Goal: Transaction & Acquisition: Book appointment/travel/reservation

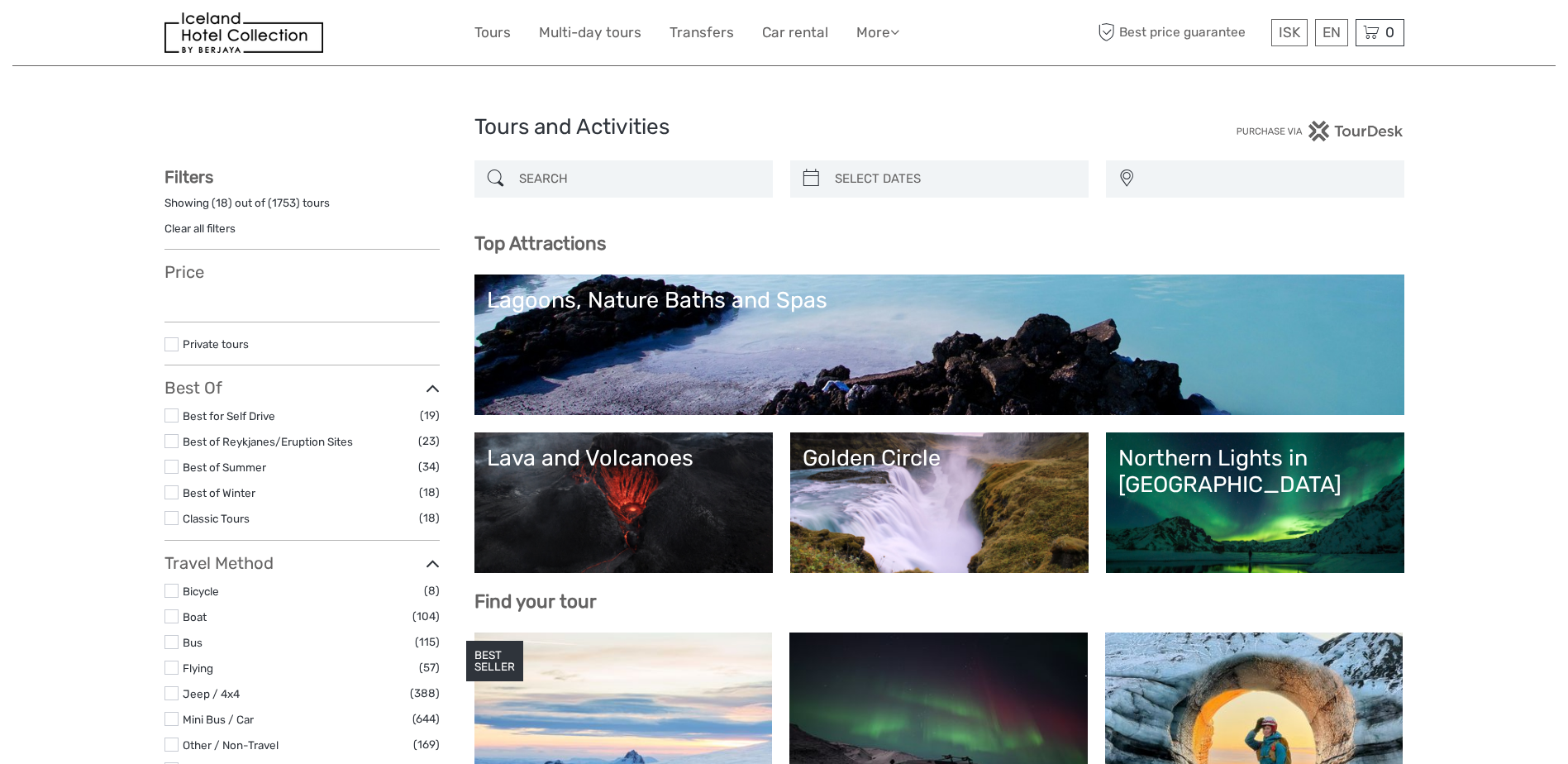
select select
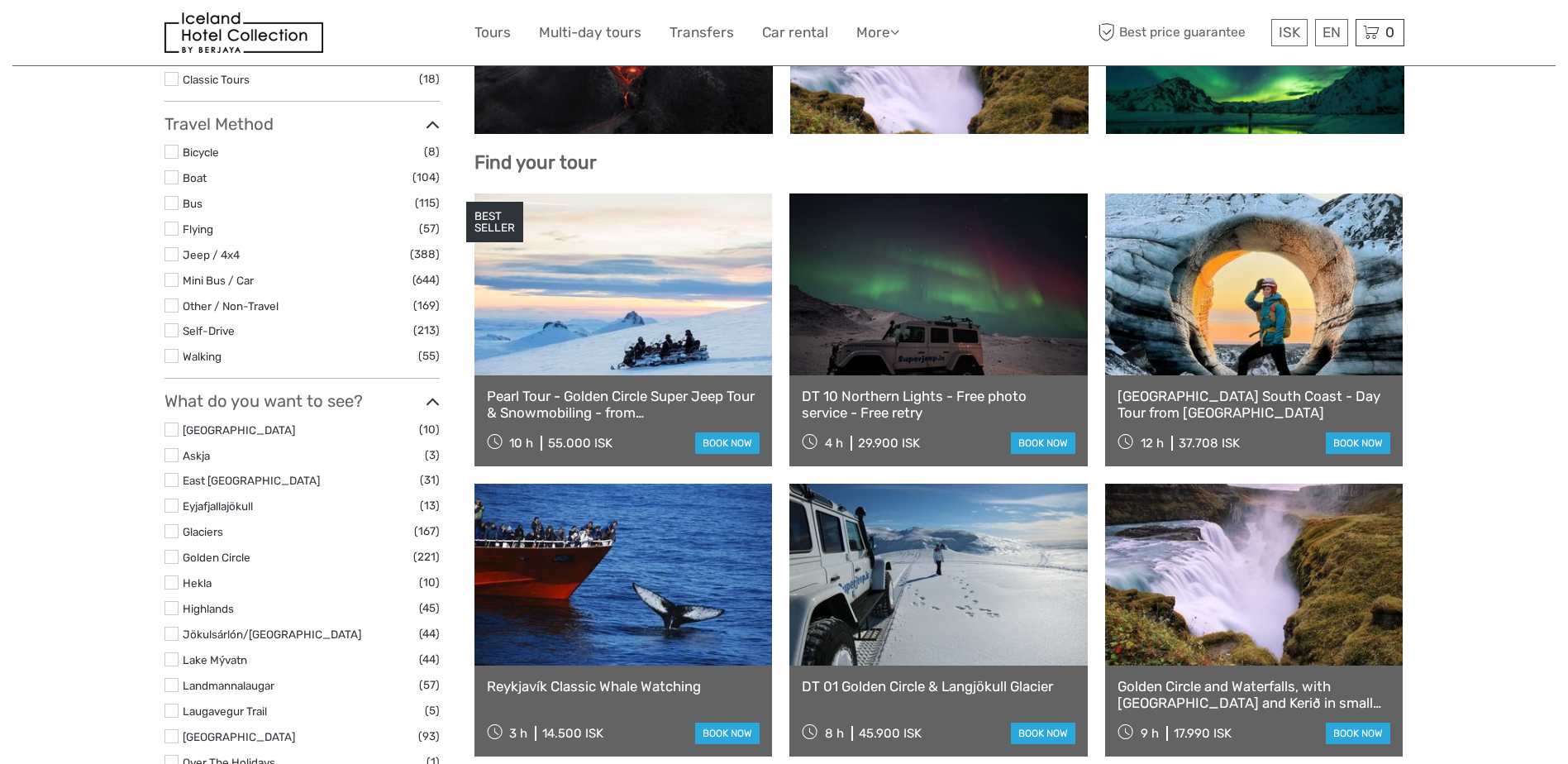
select select
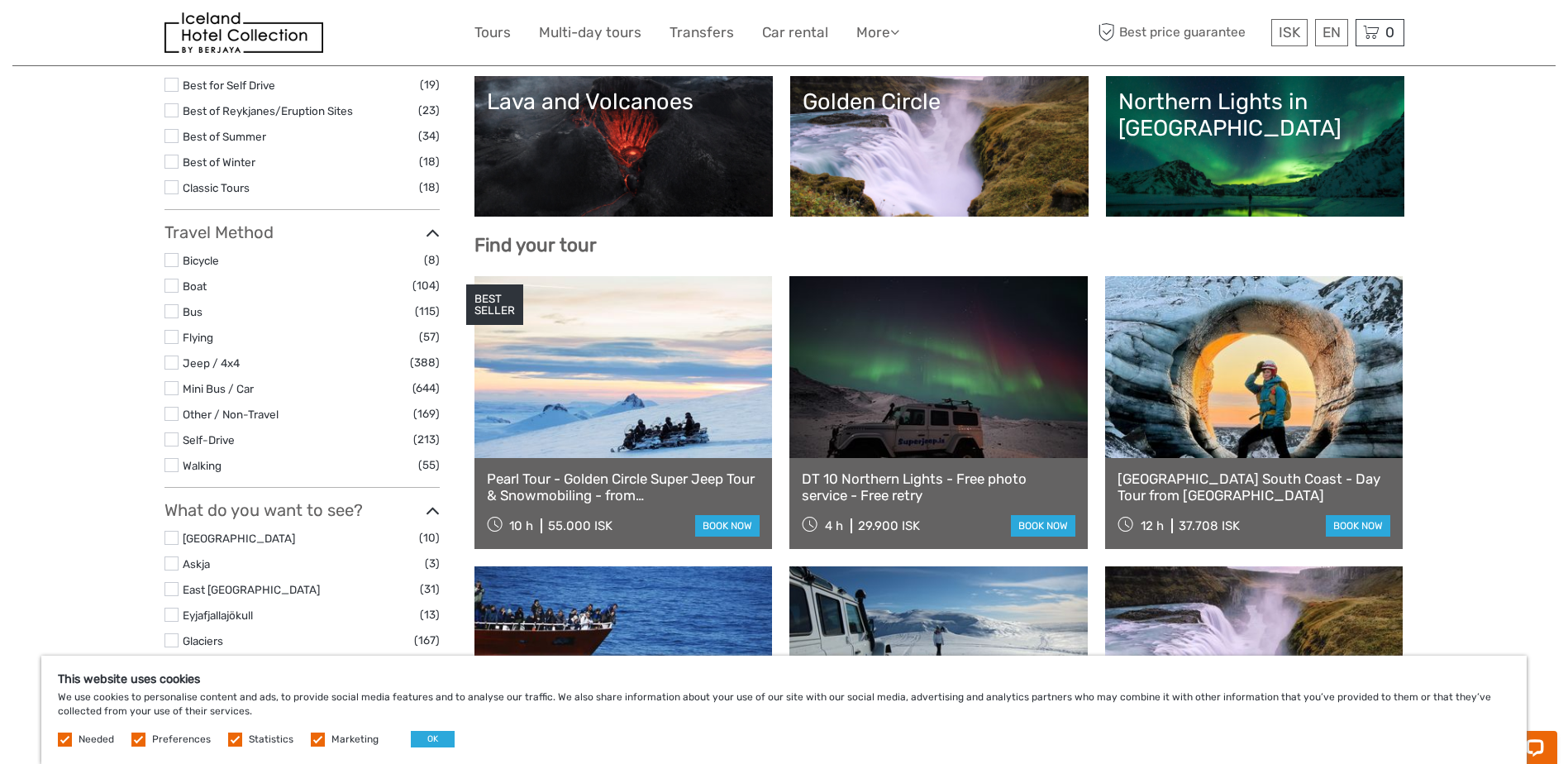
click at [1235, 157] on link "Northern Lights in [GEOGRAPHIC_DATA]" at bounding box center [1256, 146] width 274 height 116
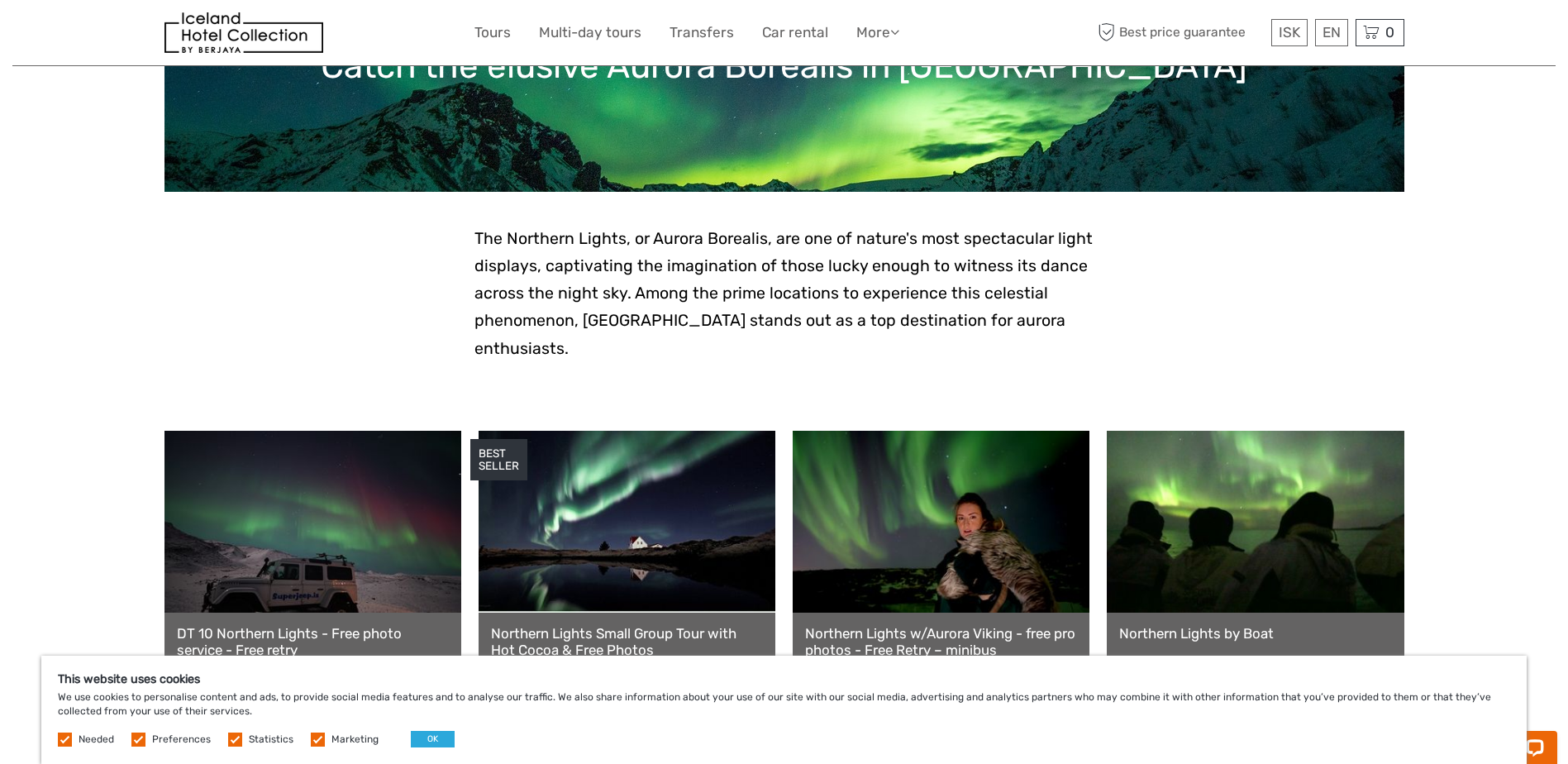
scroll to position [82, 0]
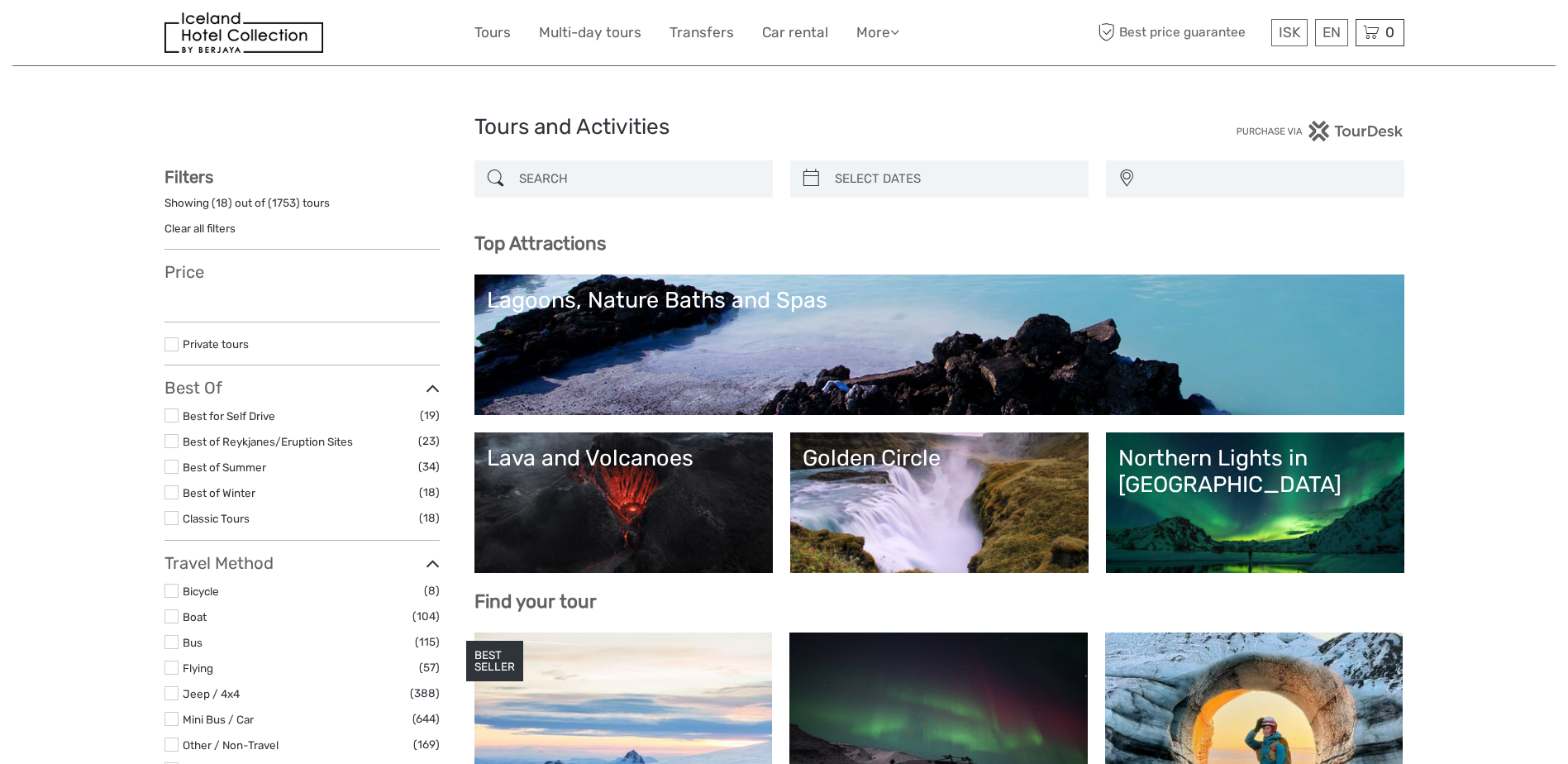
select select
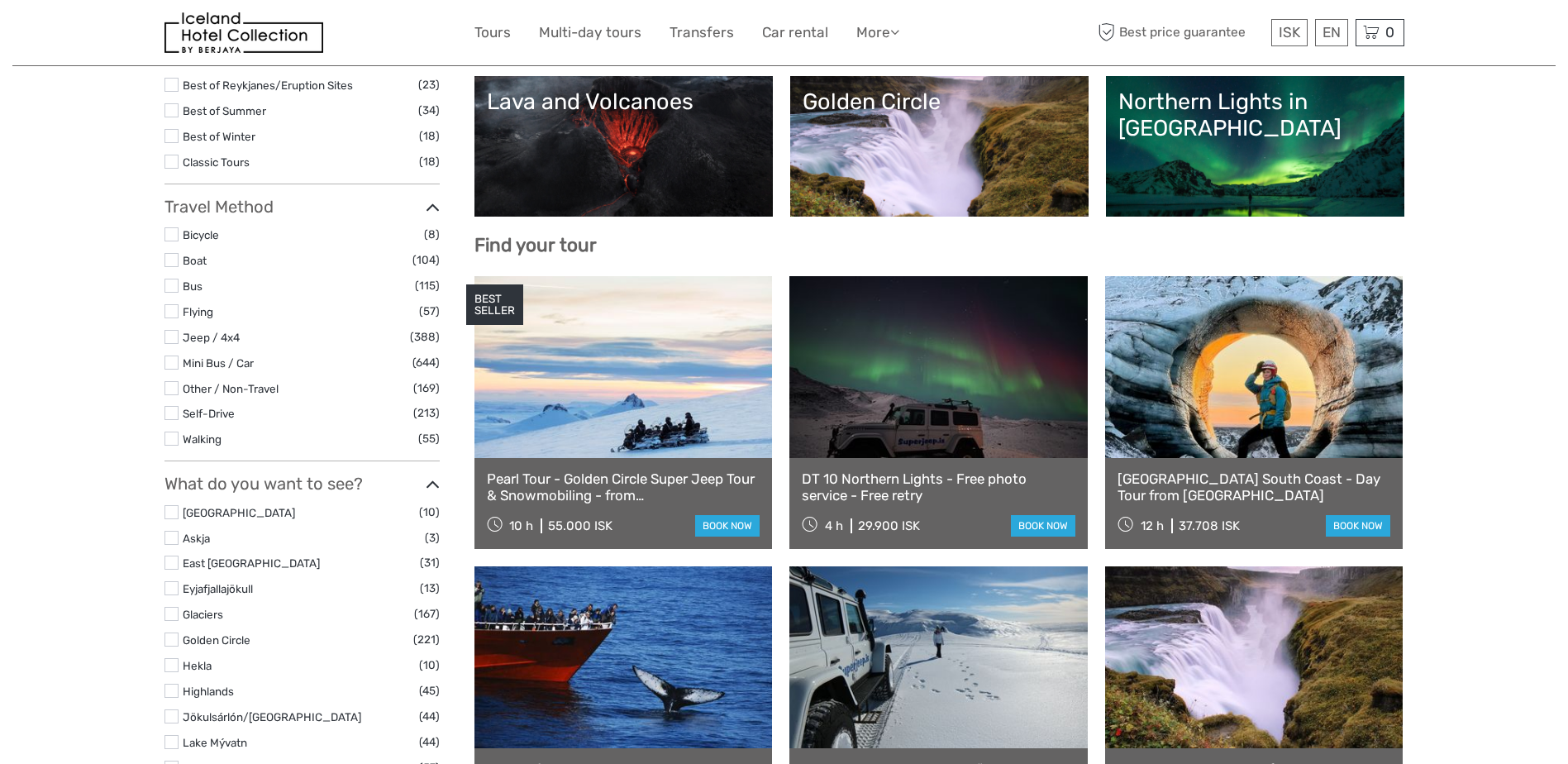
select select
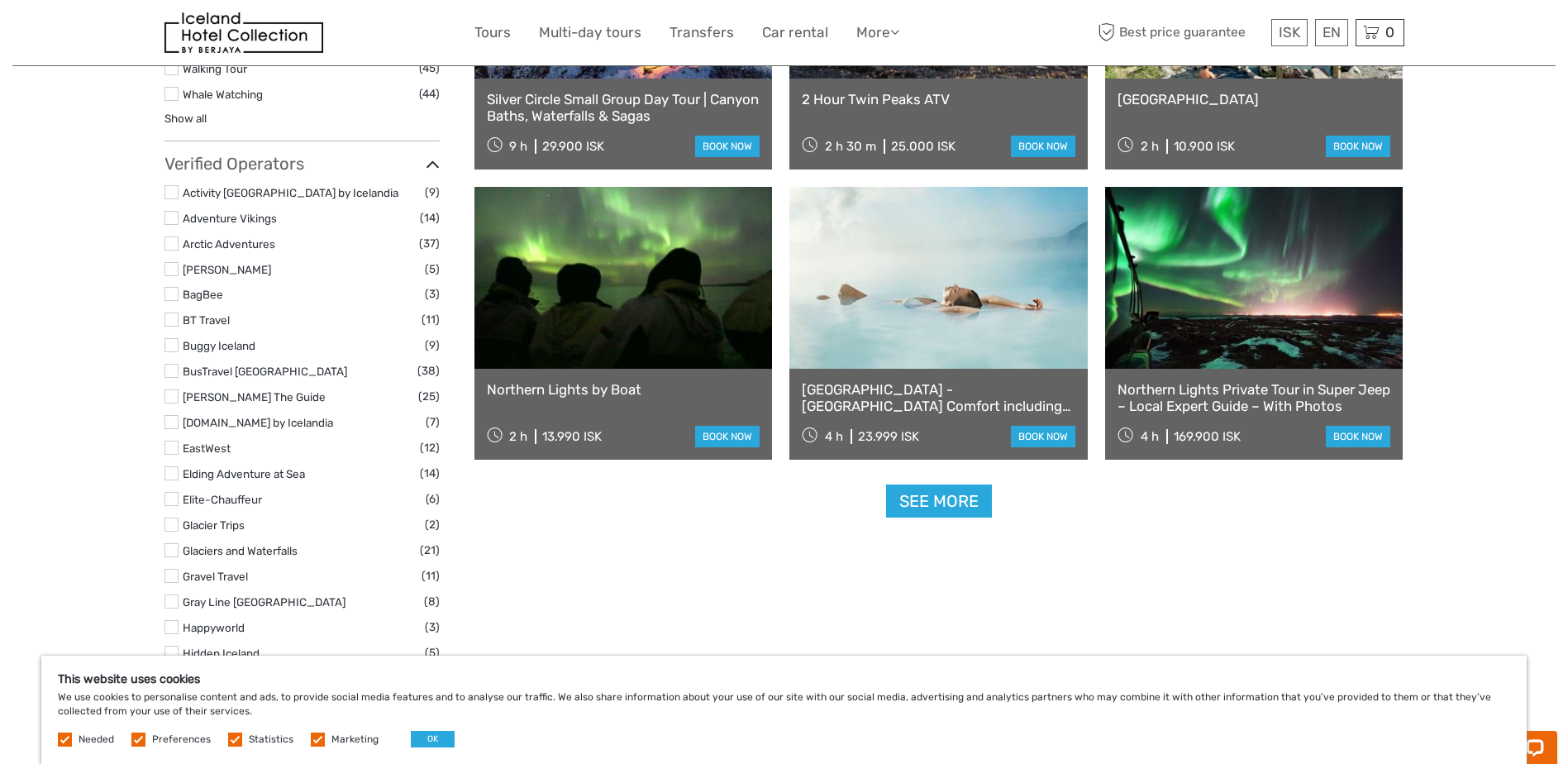
scroll to position [1902, 0]
